Goal: Task Accomplishment & Management: Complete application form

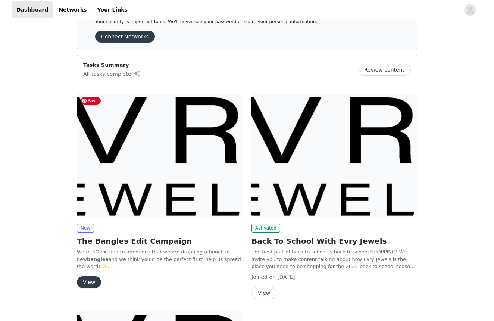
scroll to position [29, 0]
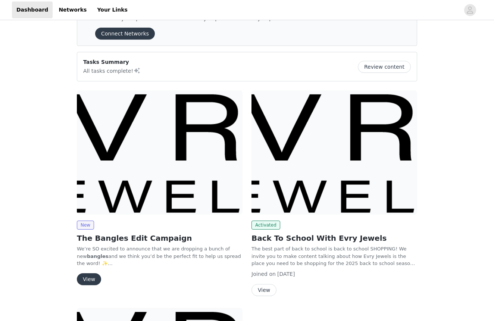
click at [86, 275] on button "View" at bounding box center [89, 279] width 24 height 12
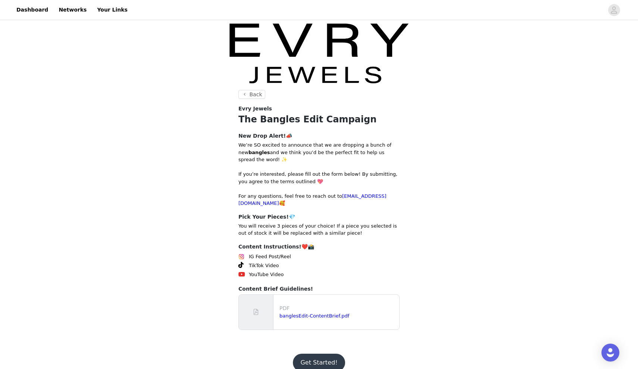
click at [319, 321] on button "Get Started!" at bounding box center [319, 363] width 52 height 18
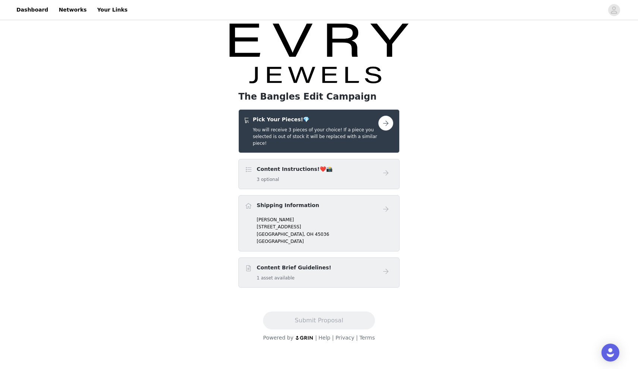
click at [383, 125] on button "button" at bounding box center [385, 123] width 15 height 15
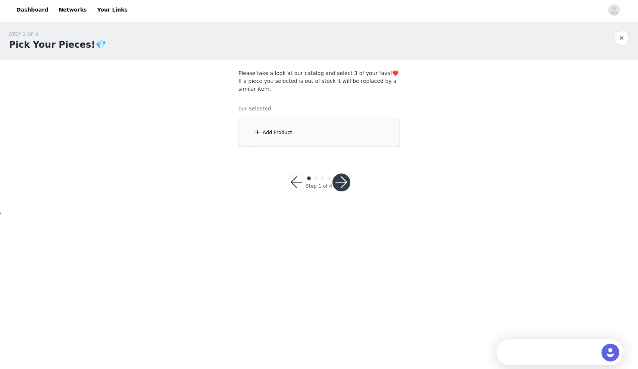
click at [313, 133] on div "Add Product" at bounding box center [318, 133] width 161 height 28
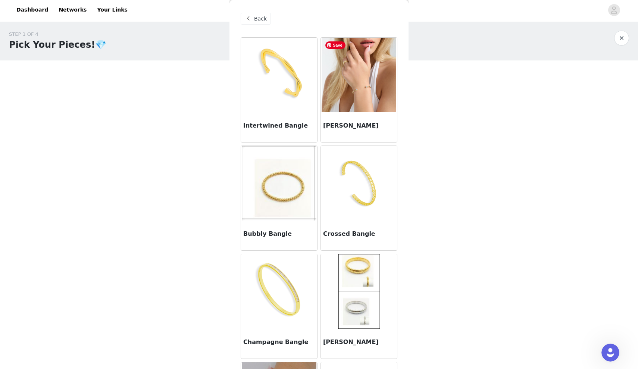
click at [355, 112] on img at bounding box center [359, 75] width 75 height 75
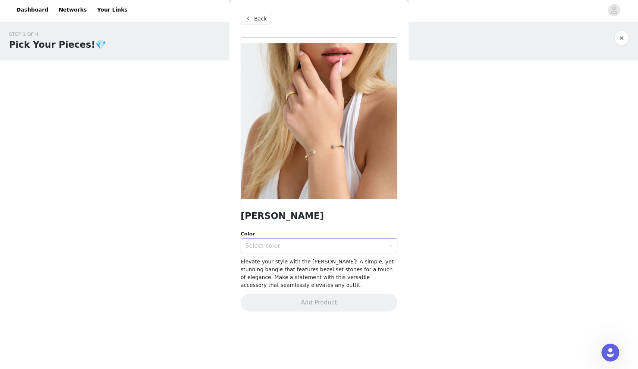
click at [306, 250] on div "Select color" at bounding box center [316, 246] width 143 height 14
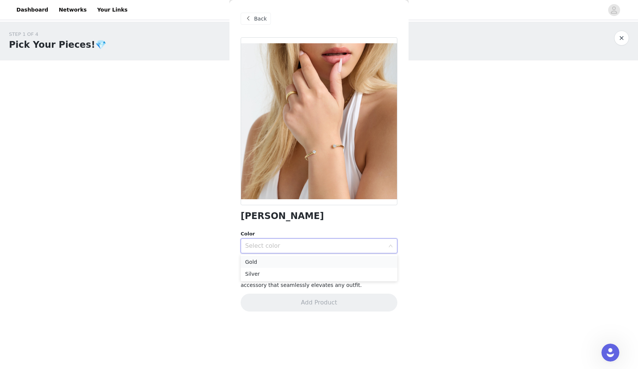
click at [278, 261] on li "Gold" at bounding box center [319, 262] width 157 height 12
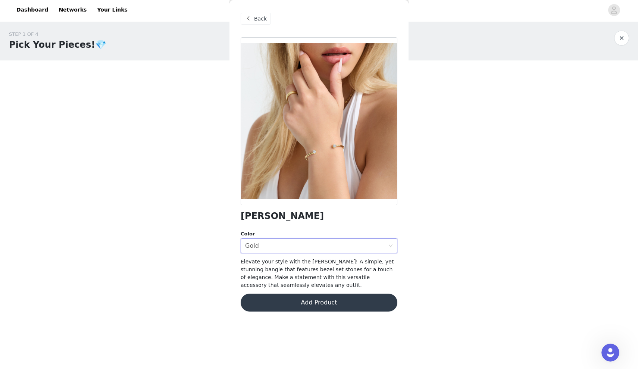
click at [283, 306] on button "Add Product" at bounding box center [319, 303] width 157 height 18
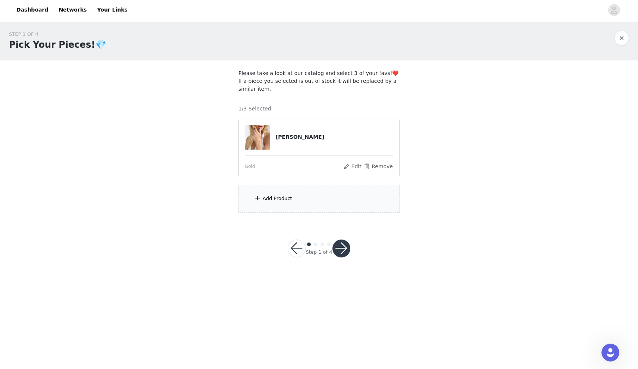
click at [270, 195] on div "Add Product" at bounding box center [277, 198] width 29 height 7
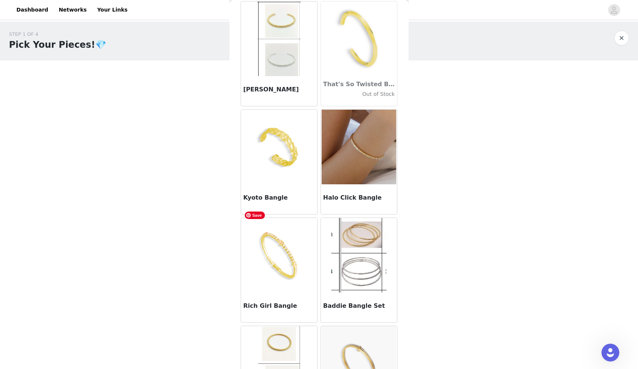
scroll to position [908, 0]
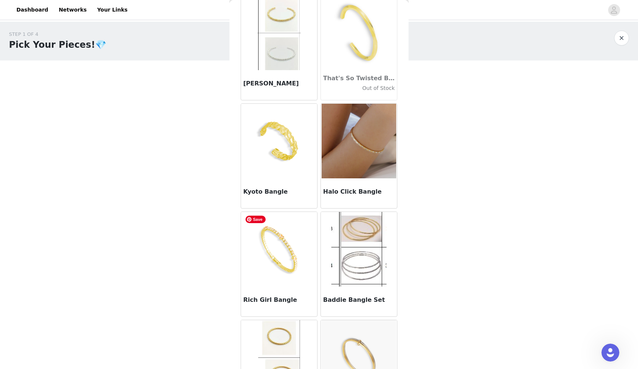
click at [274, 304] on h3 "Rich Girl Bangle" at bounding box center [279, 300] width 72 height 9
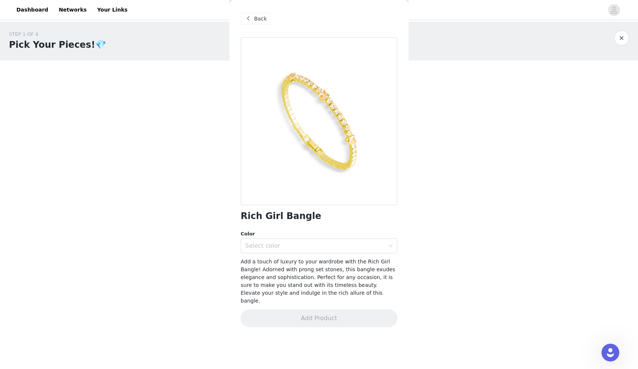
scroll to position [0, 0]
click at [262, 247] on div "Select color" at bounding box center [315, 245] width 140 height 7
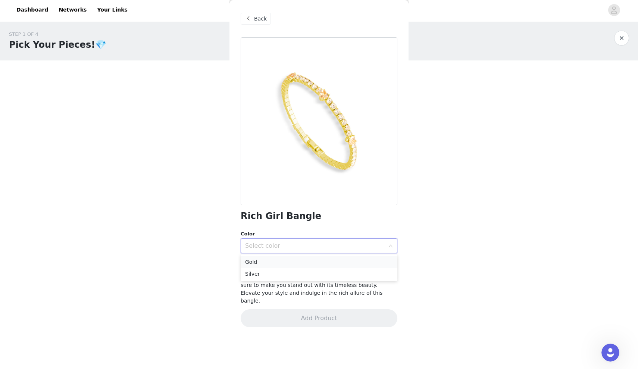
click at [264, 262] on li "Gold" at bounding box center [319, 262] width 157 height 12
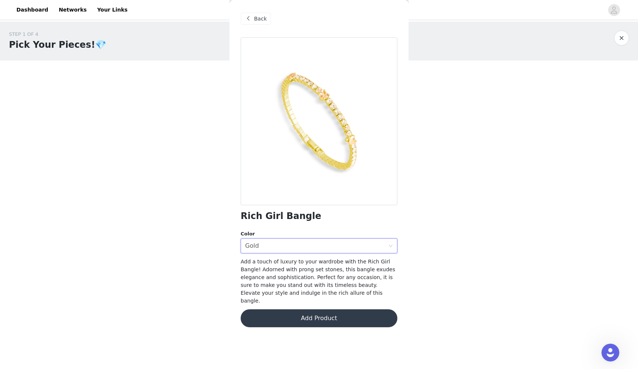
click at [274, 309] on button "Add Product" at bounding box center [319, 318] width 157 height 18
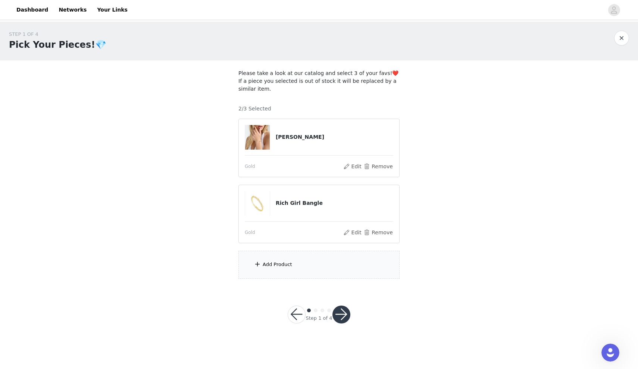
click at [285, 257] on div "Add Product" at bounding box center [318, 265] width 161 height 28
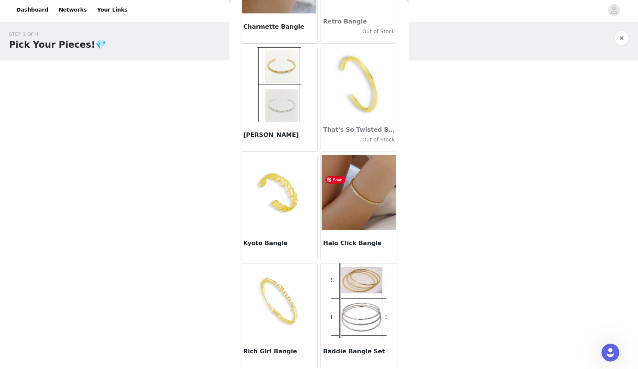
scroll to position [868, 0]
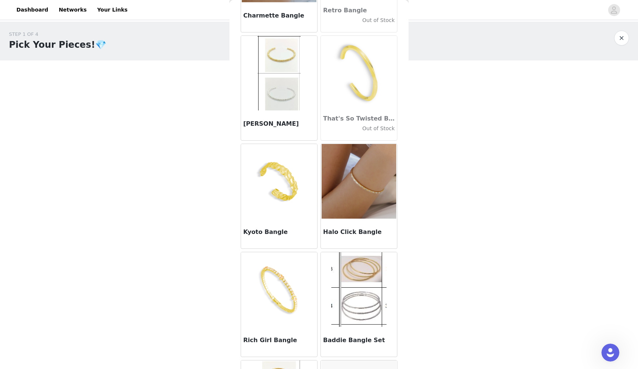
click at [346, 235] on h3 "Halo Click Bangle" at bounding box center [359, 232] width 72 height 9
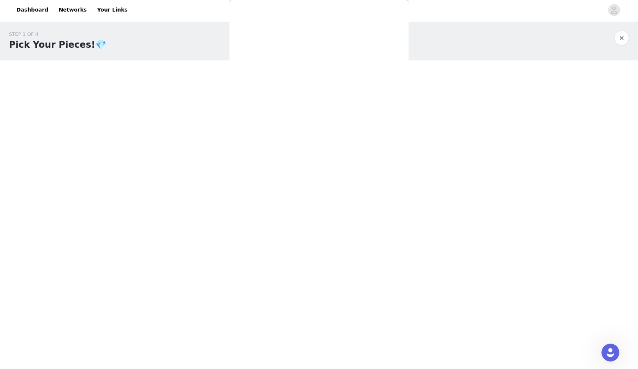
scroll to position [0, 0]
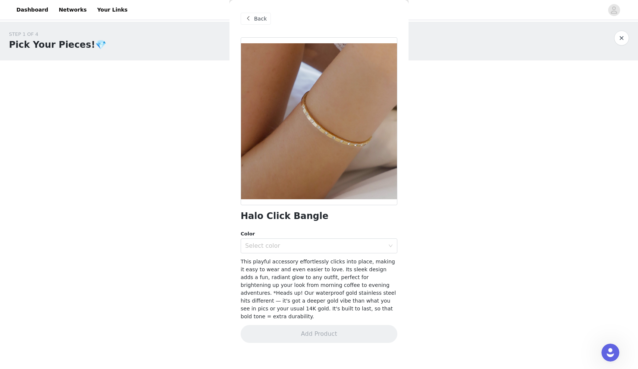
click at [250, 15] on span at bounding box center [248, 18] width 9 height 9
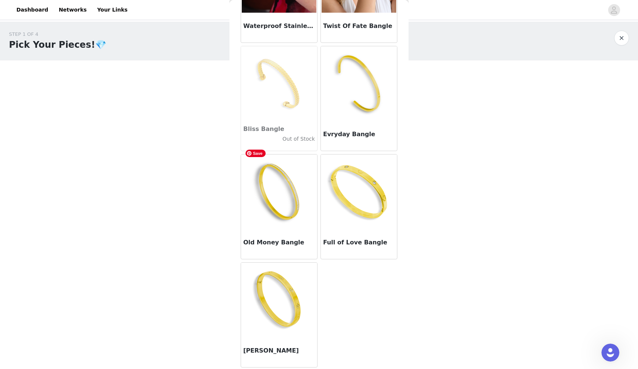
scroll to position [1398, 0]
click at [284, 228] on img at bounding box center [279, 191] width 75 height 75
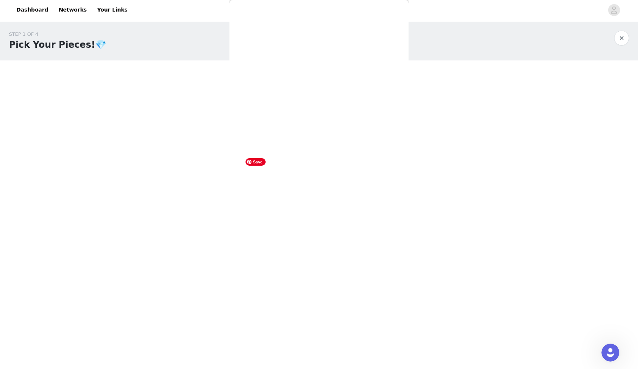
scroll to position [0, 0]
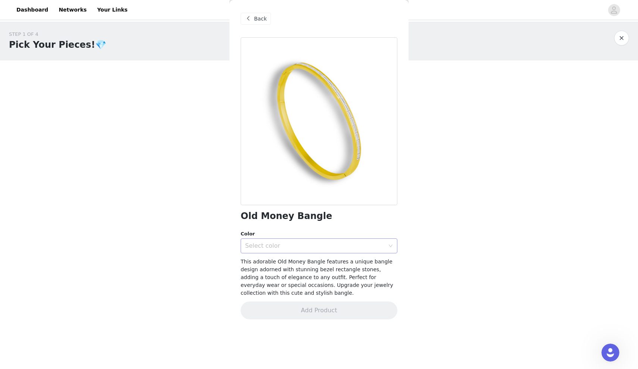
click at [277, 251] on div "Select color" at bounding box center [316, 246] width 143 height 14
click at [276, 257] on li "18K Gold Waterproof" at bounding box center [319, 262] width 157 height 12
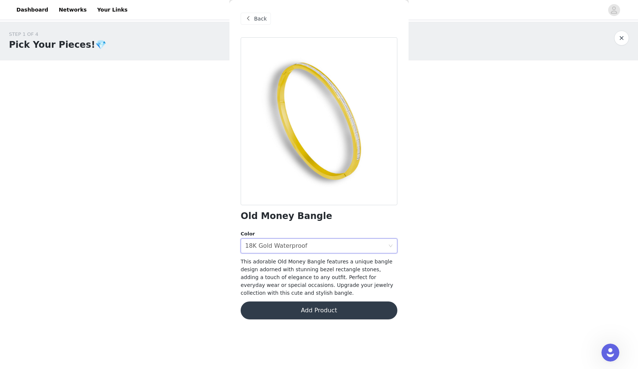
click at [276, 307] on button "Add Product" at bounding box center [319, 310] width 157 height 18
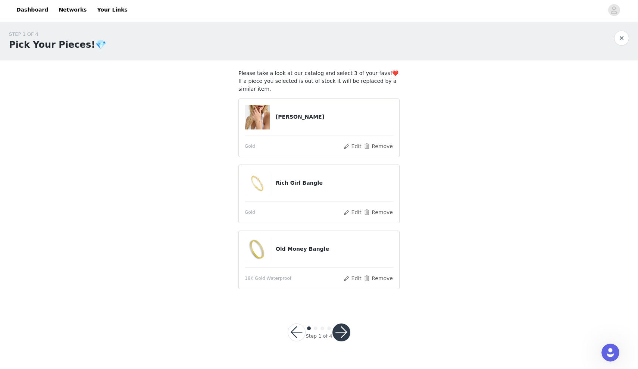
click at [338, 321] on button "button" at bounding box center [341, 333] width 18 height 18
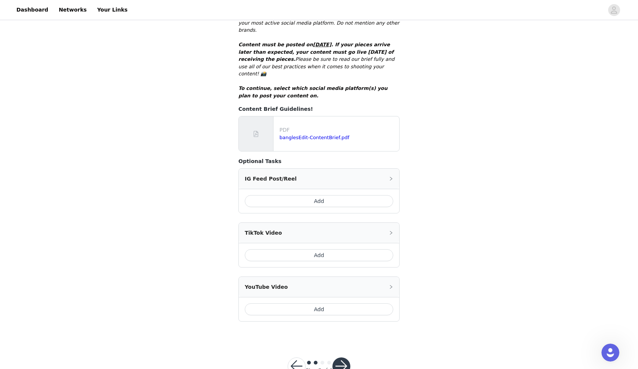
scroll to position [176, 0]
click at [314, 250] on button "Add" at bounding box center [319, 256] width 149 height 12
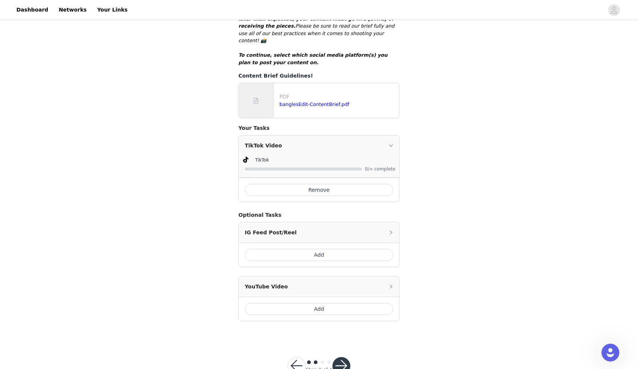
scroll to position [209, 0]
click at [338, 321] on button "button" at bounding box center [341, 367] width 18 height 18
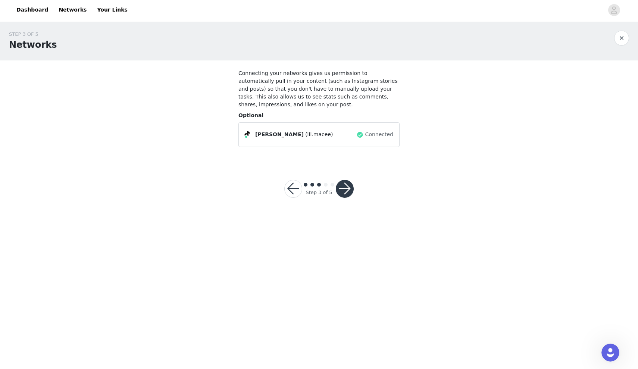
click at [341, 189] on button "button" at bounding box center [345, 189] width 18 height 18
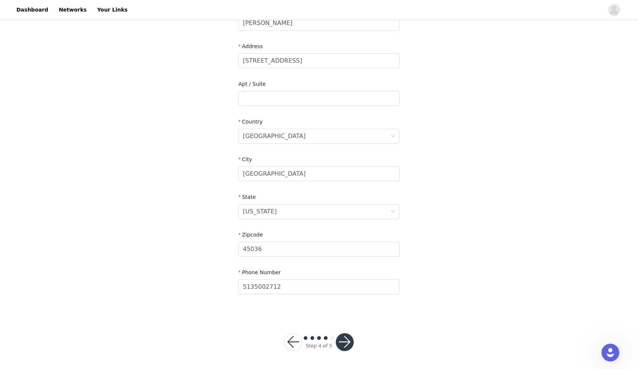
scroll to position [147, 0]
click at [340, 321] on button "button" at bounding box center [345, 343] width 18 height 18
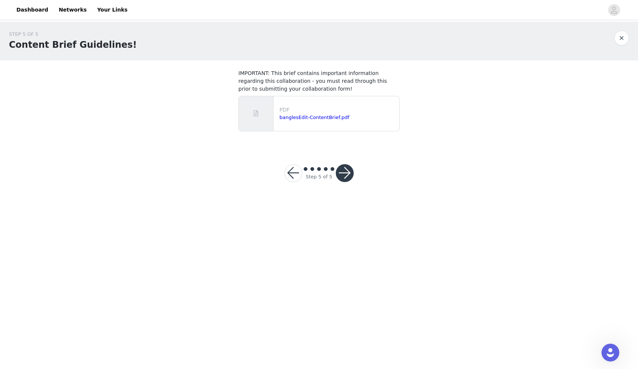
click at [343, 174] on button "button" at bounding box center [345, 173] width 18 height 18
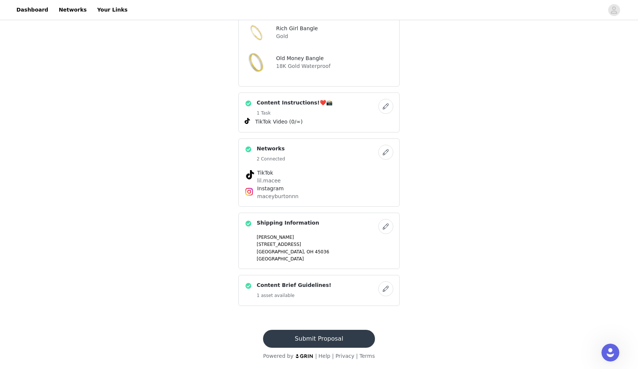
click at [311, 321] on button "Submit Proposal" at bounding box center [319, 339] width 112 height 18
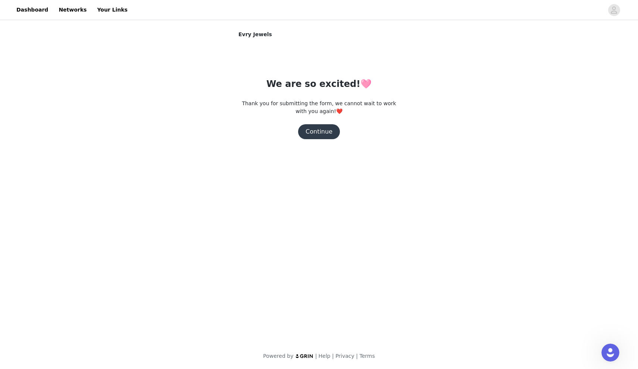
click at [326, 134] on button "Continue" at bounding box center [319, 131] width 42 height 15
